Goal: Check status: Check status

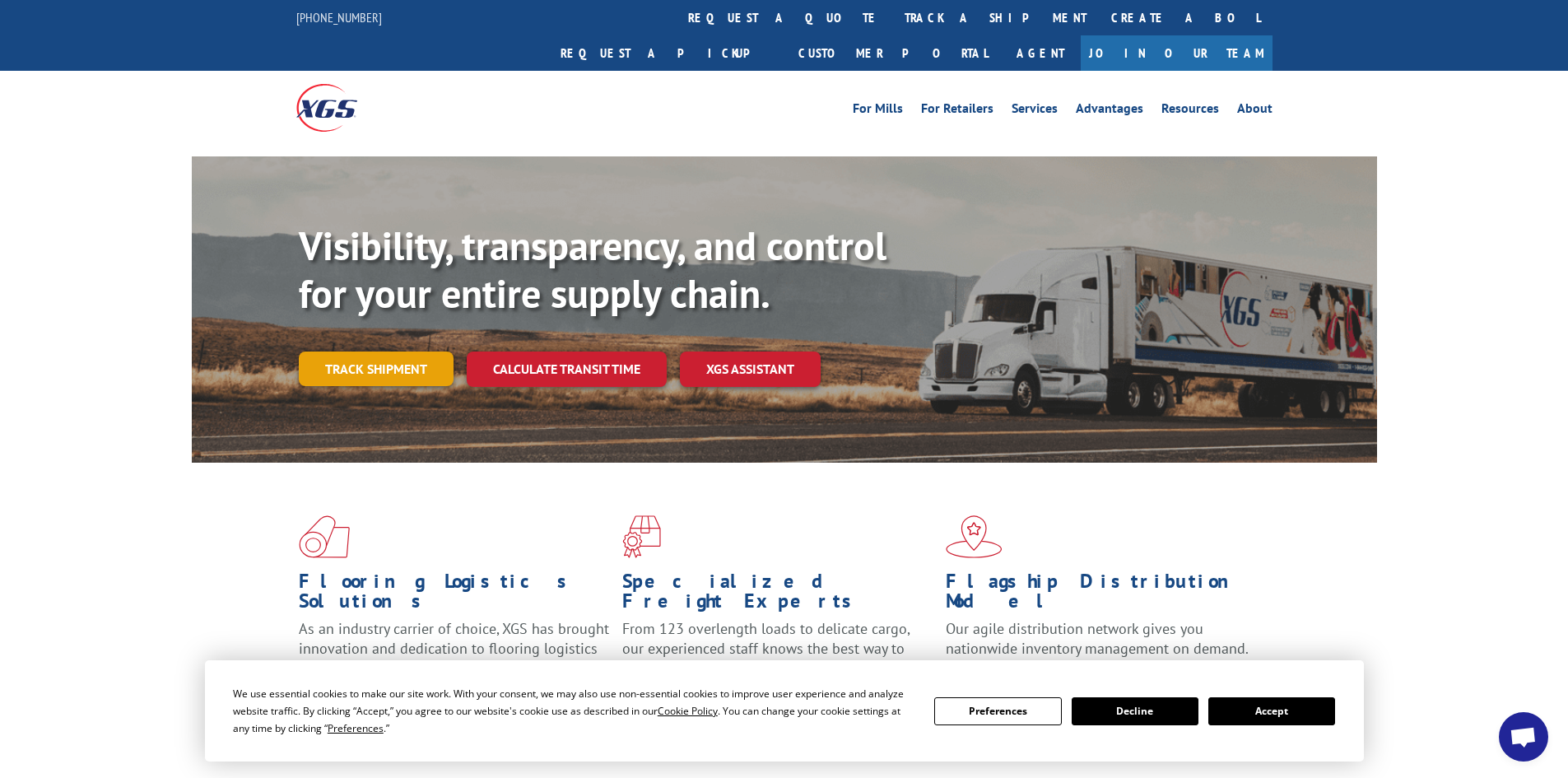
click at [348, 352] on link "Track shipment" at bounding box center [376, 369] width 155 height 35
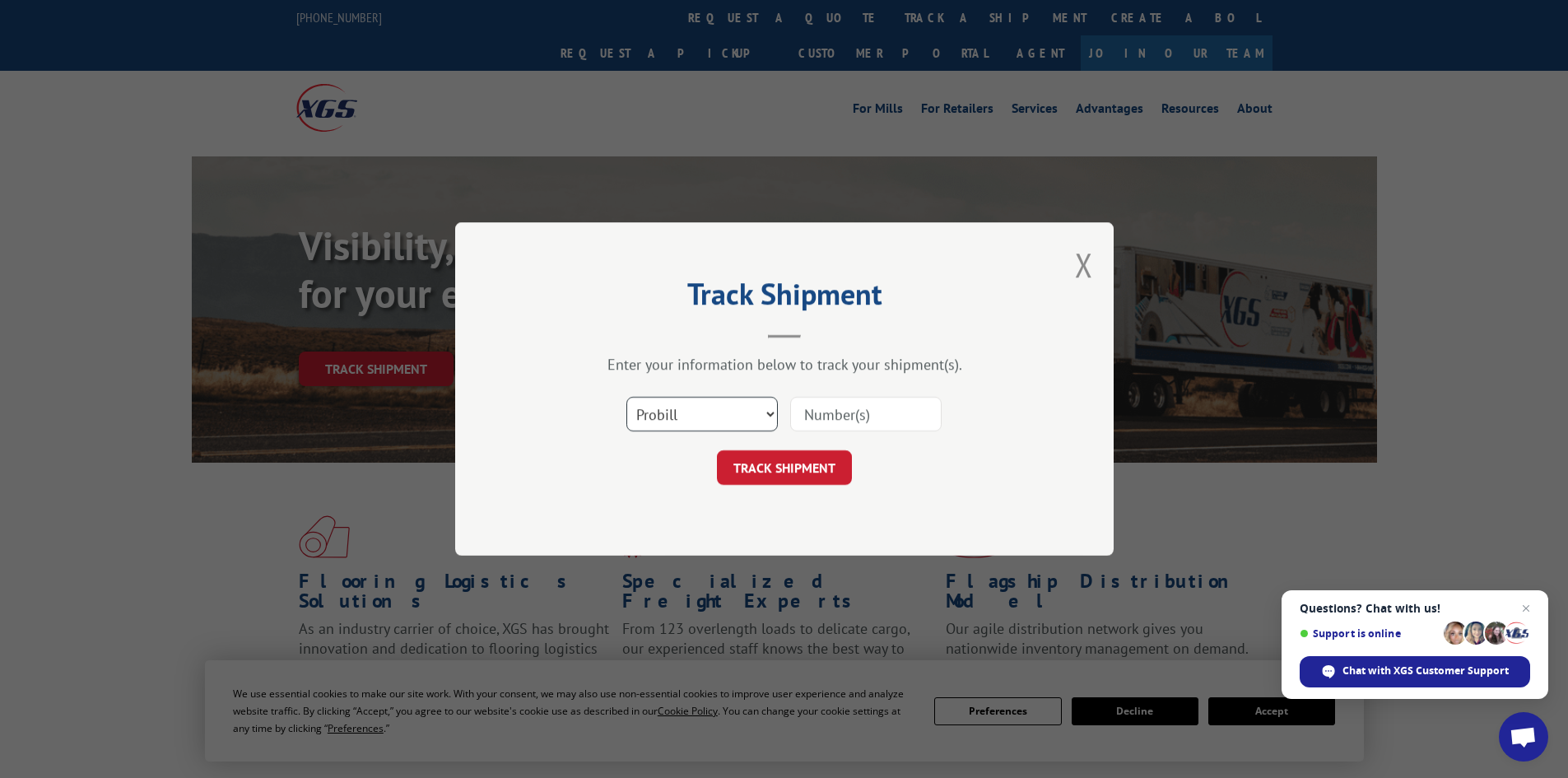
click at [720, 413] on select "Select category... Probill BOL PO" at bounding box center [702, 414] width 151 height 35
select select "bol"
click at [627, 397] on select "Select category... Probill BOL PO" at bounding box center [702, 414] width 151 height 35
click at [820, 423] on input at bounding box center [866, 414] width 151 height 35
paste input "5192914"
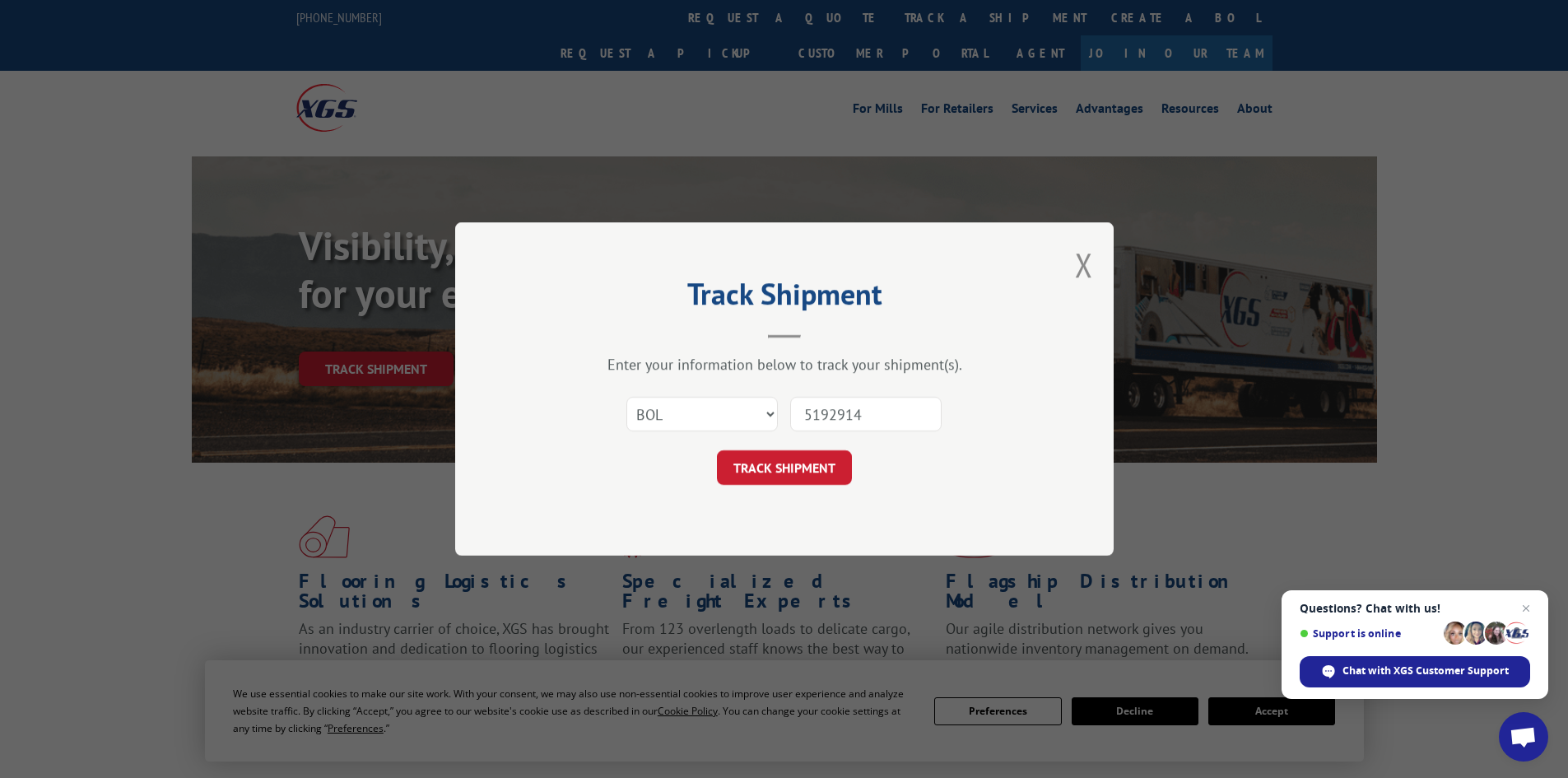
type input "5192914"
click at [717, 450] on button "TRACK SHIPMENT" at bounding box center [784, 467] width 135 height 35
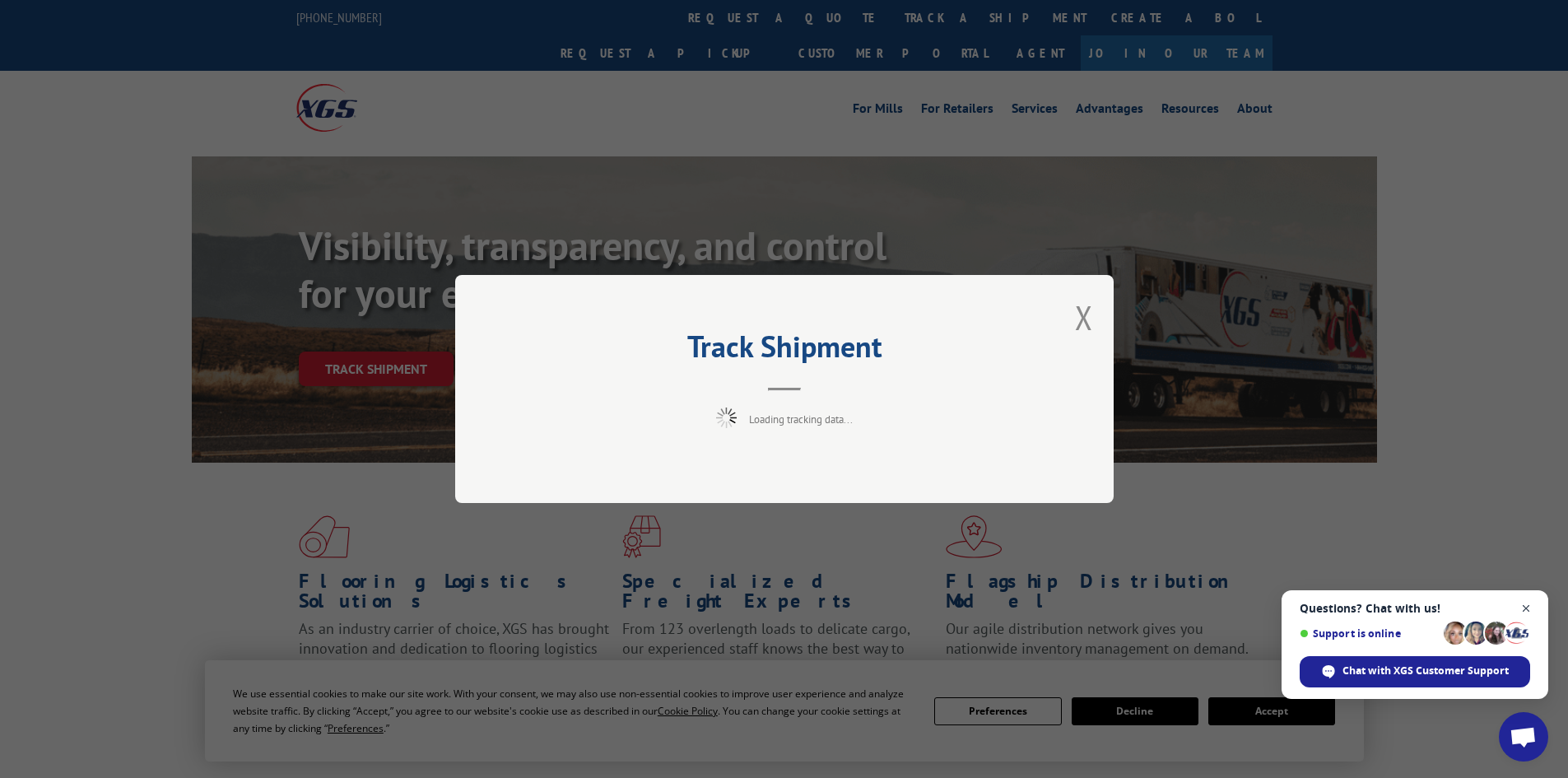
click at [1529, 604] on span "Close chat" at bounding box center [1526, 609] width 21 height 21
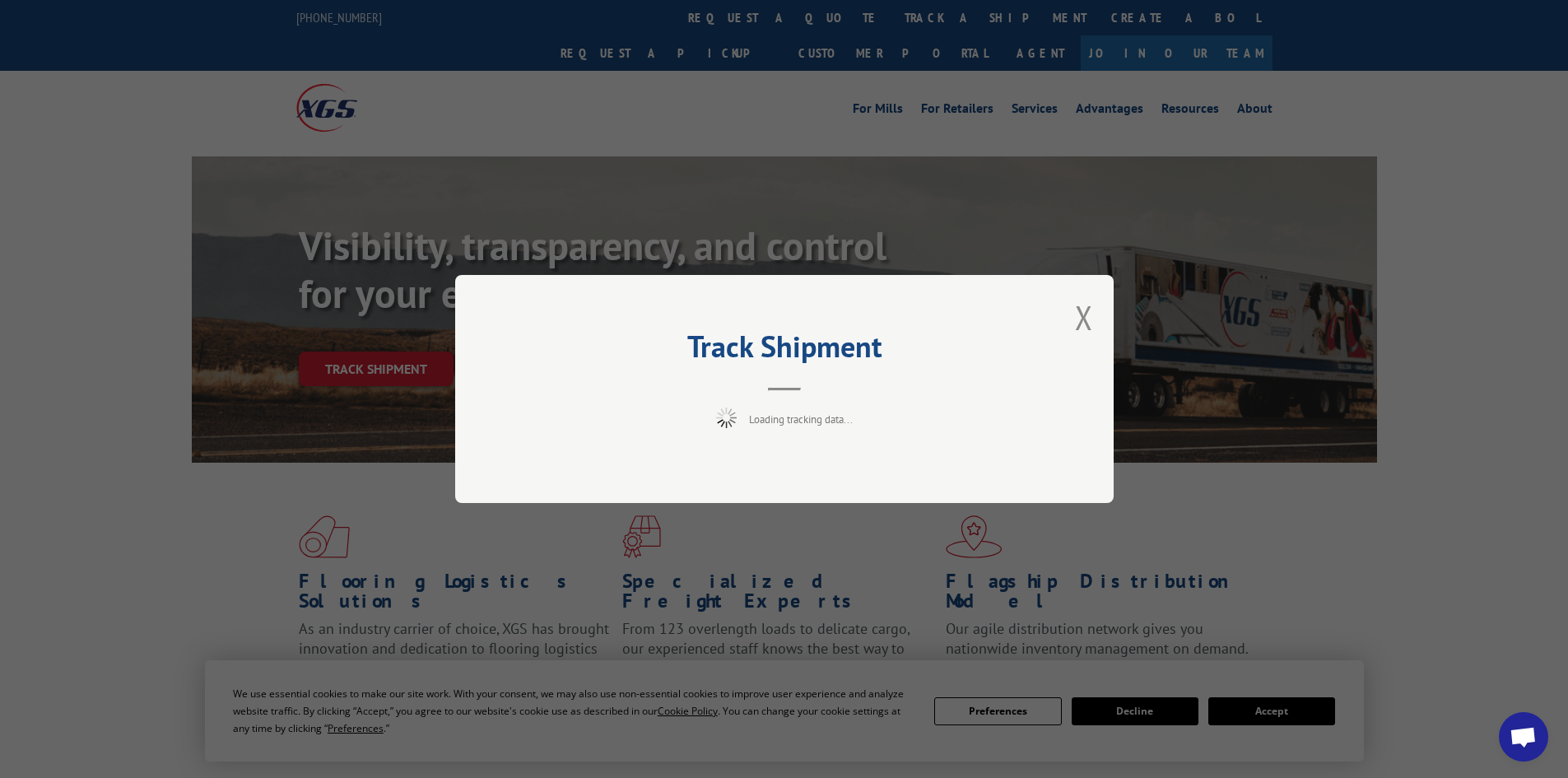
click at [1125, 714] on div "Track Shipment Loading tracking data..." at bounding box center [784, 389] width 1568 height 778
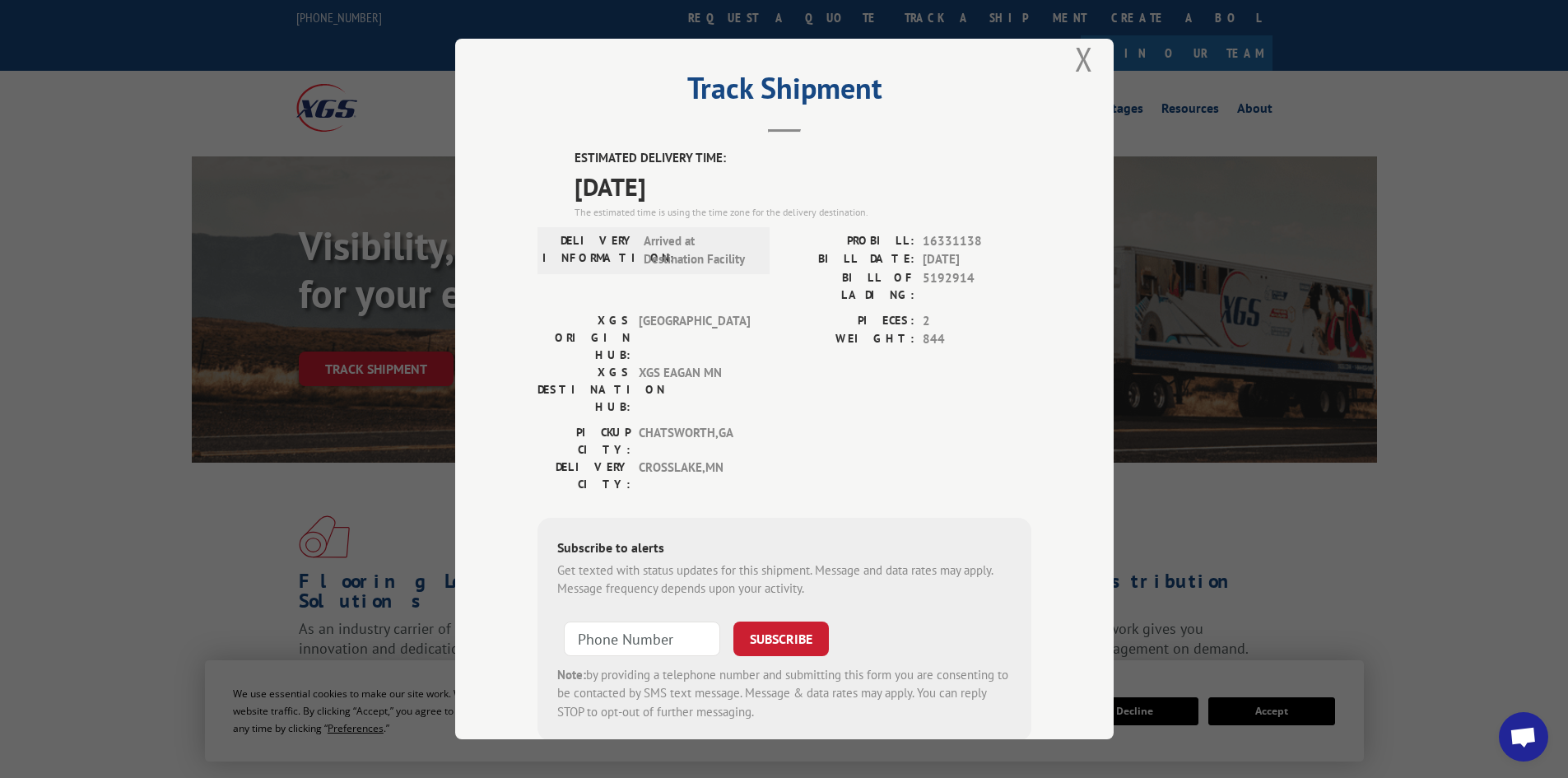
scroll to position [41, 0]
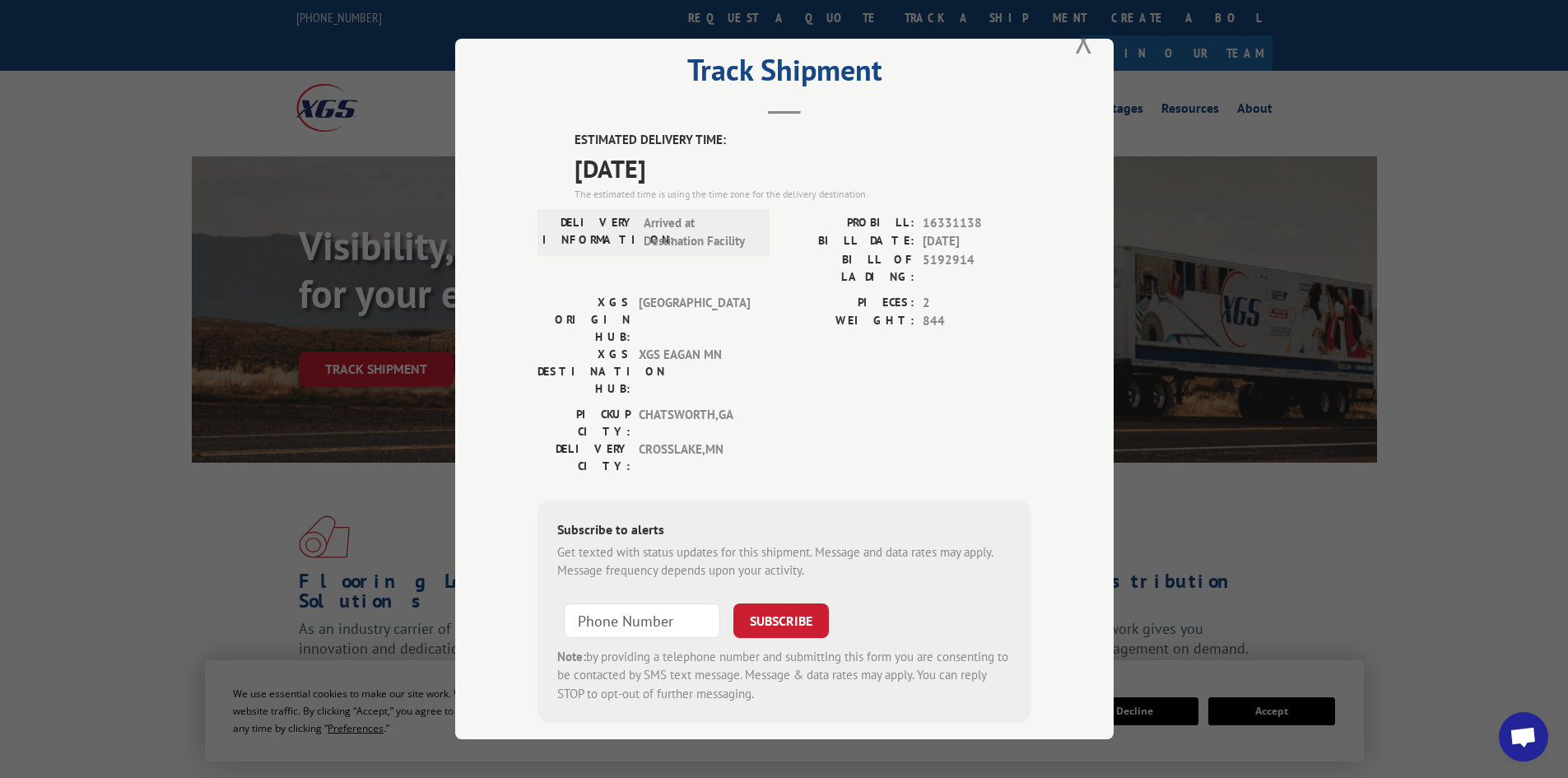
click at [1267, 477] on div "Track Shipment ESTIMATED DELIVERY TIME: [DATE] The estimated time is using the …" at bounding box center [784, 389] width 1568 height 778
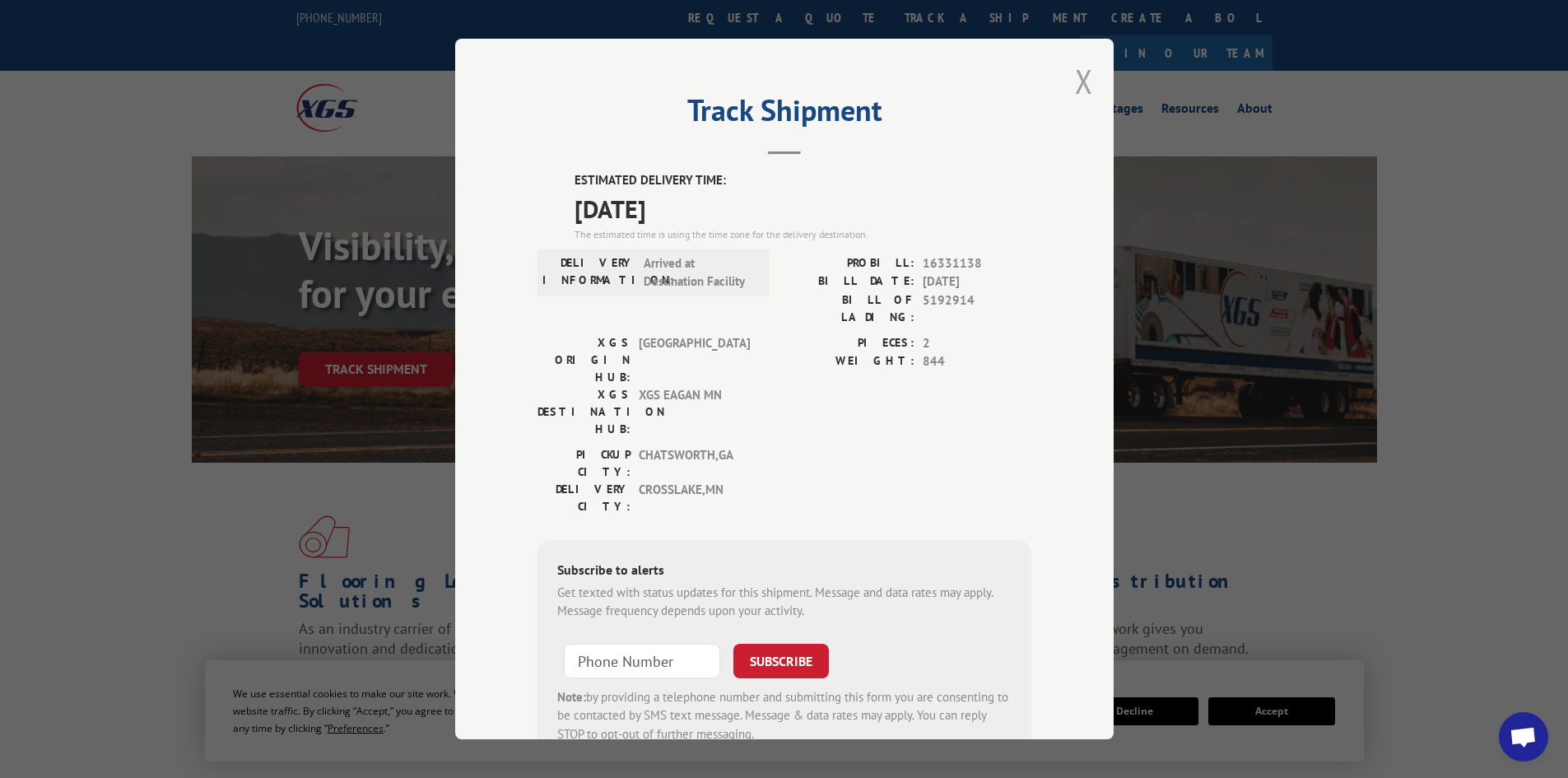
click at [1078, 77] on button "Close modal" at bounding box center [1084, 81] width 18 height 43
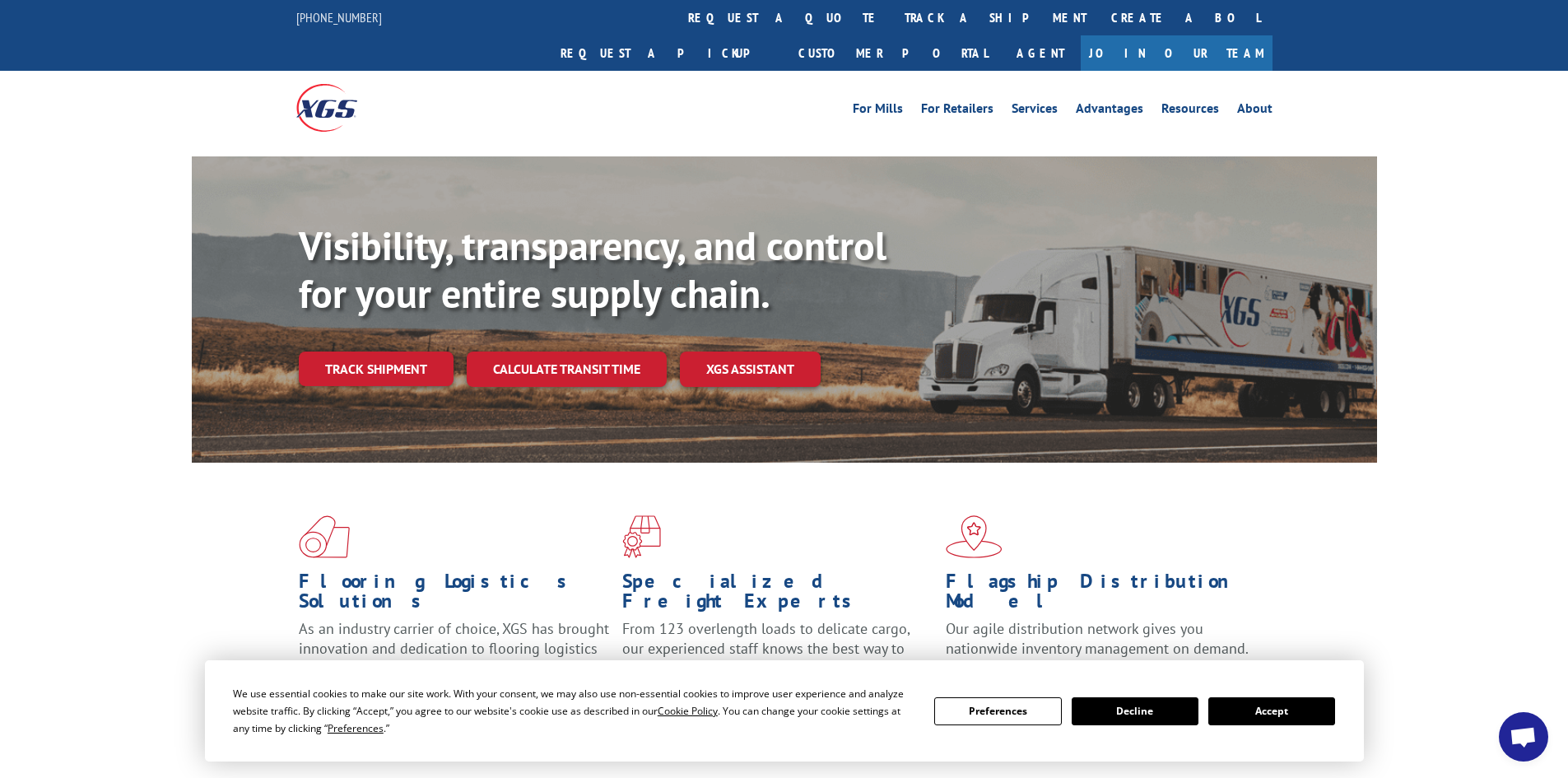
click at [1095, 699] on button "Decline" at bounding box center [1135, 712] width 127 height 28
